Goal: Task Accomplishment & Management: Use online tool/utility

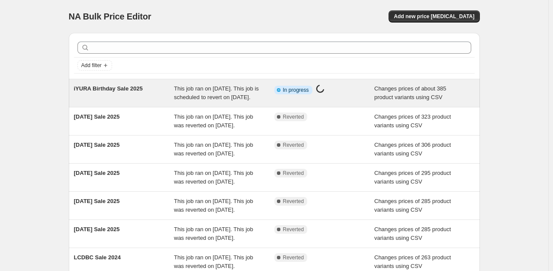
click at [395, 91] on span "Changes prices of about 385 product variants using CSV" at bounding box center [411, 92] width 72 height 15
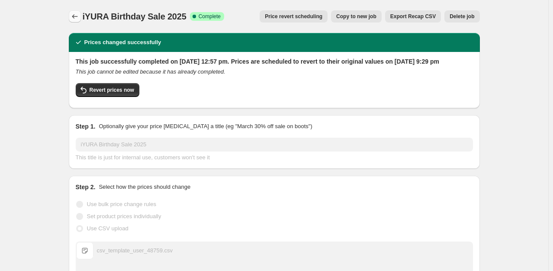
click at [74, 19] on icon "Price change jobs" at bounding box center [75, 16] width 9 height 9
